Goal: Task Accomplishment & Management: Use online tool/utility

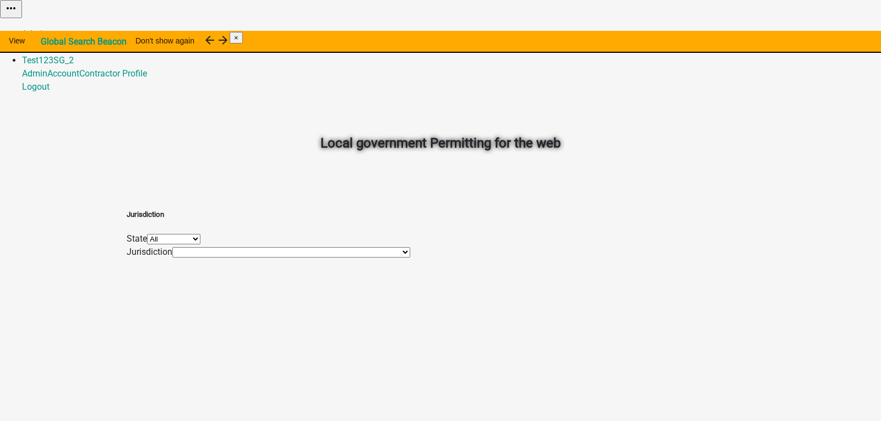
drag, startPoint x: 722, startPoint y: 14, endPoint x: 687, endPoint y: 31, distance: 38.7
click at [47, 29] on link "Admin" at bounding box center [34, 34] width 25 height 10
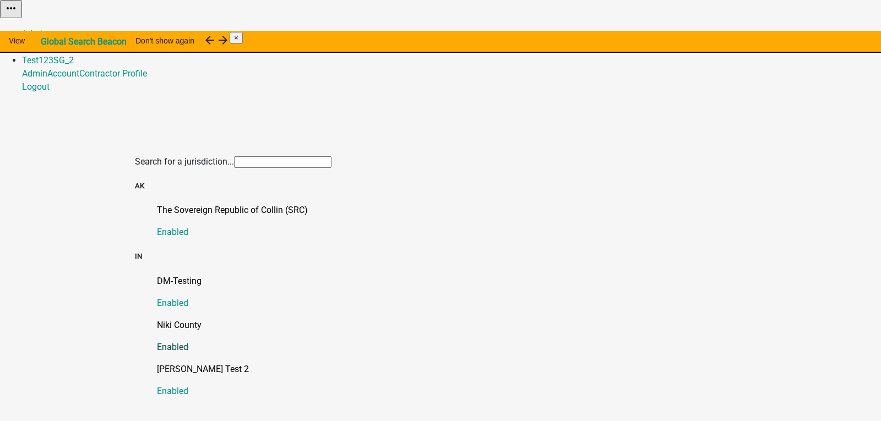
click at [168, 319] on p "Niki County" at bounding box center [451, 325] width 589 height 13
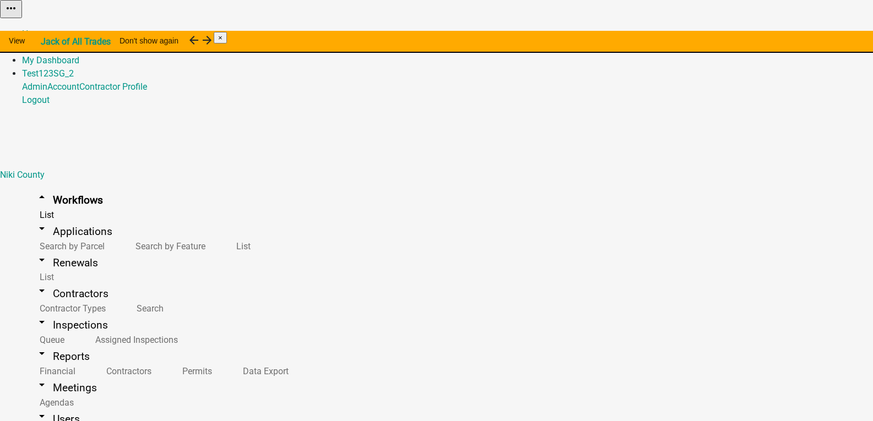
select select "3"
select select
click at [74, 68] on link "Test123SG_2" at bounding box center [48, 73] width 52 height 10
click at [50, 105] on link "Logout" at bounding box center [36, 100] width 28 height 10
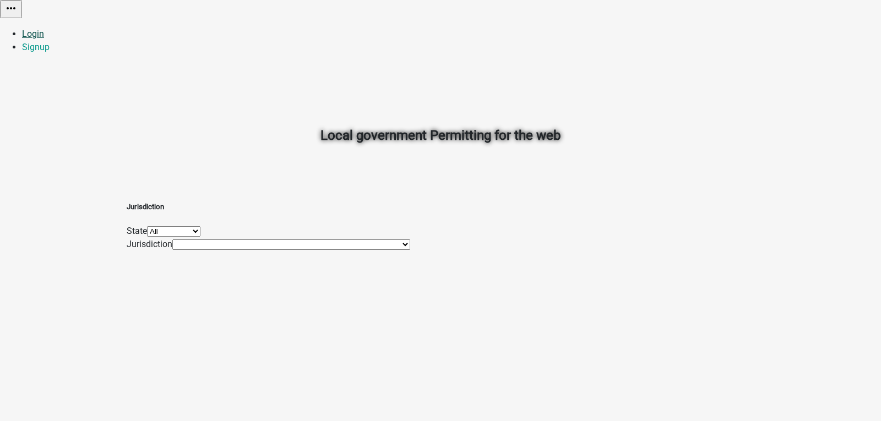
click at [44, 29] on link "Login" at bounding box center [33, 34] width 22 height 10
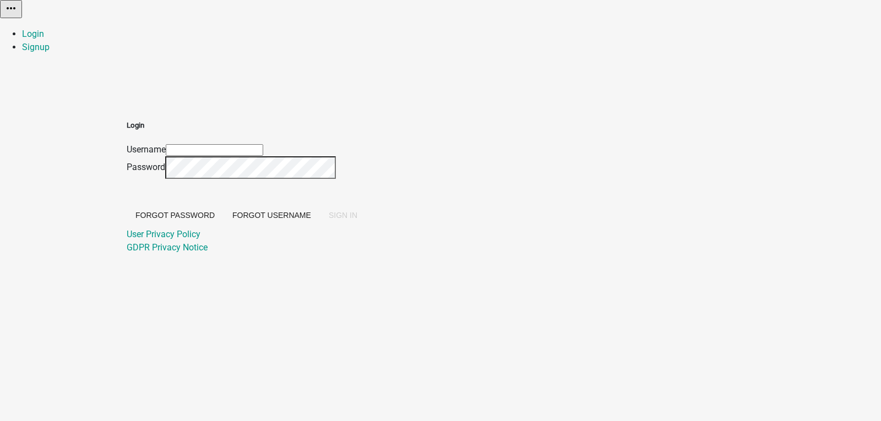
click at [263, 144] on input "Username" at bounding box center [215, 150] width 98 height 12
type input "[EMAIL_ADDRESS][DOMAIN_NAME]"
click at [320, 205] on button "SIGN IN" at bounding box center [343, 215] width 46 height 20
